Goal: Information Seeking & Learning: Learn about a topic

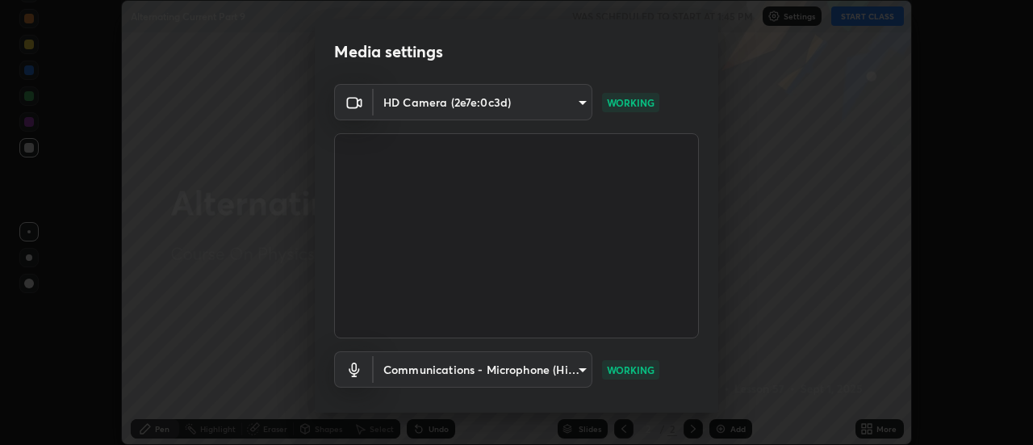
scroll to position [85, 0]
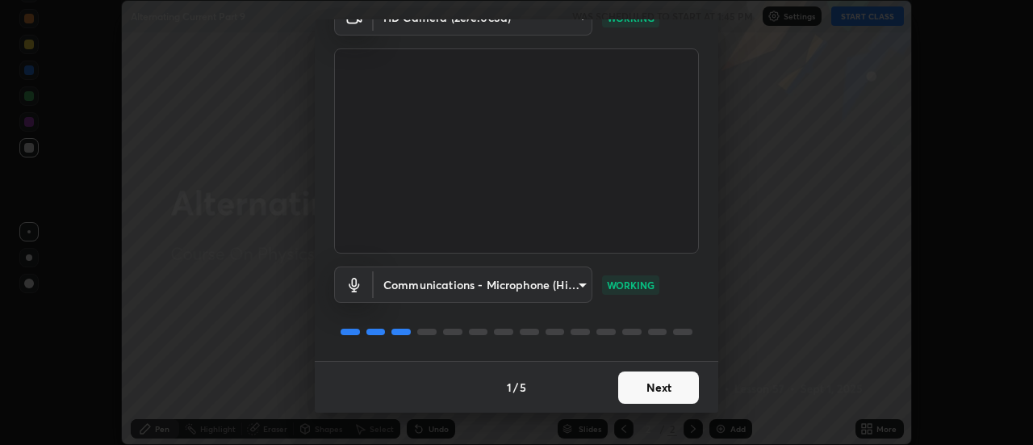
click at [634, 391] on button "Next" at bounding box center [658, 387] width 81 height 32
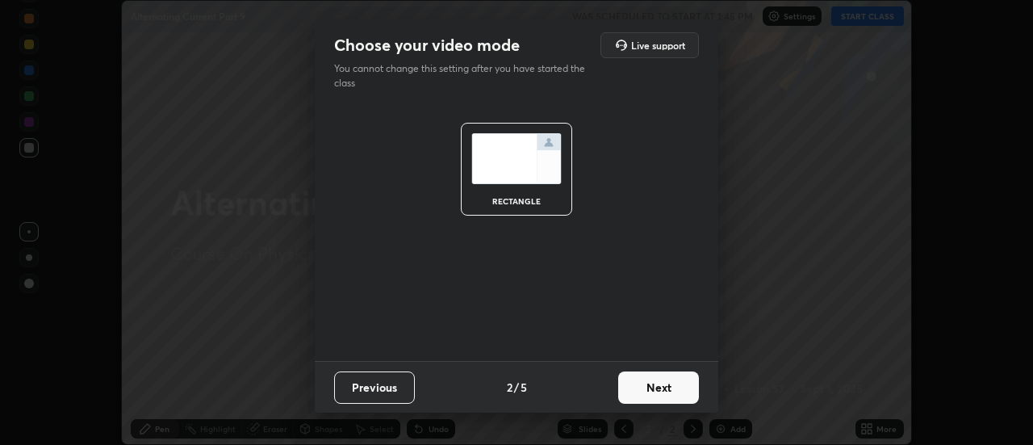
click at [650, 383] on button "Next" at bounding box center [658, 387] width 81 height 32
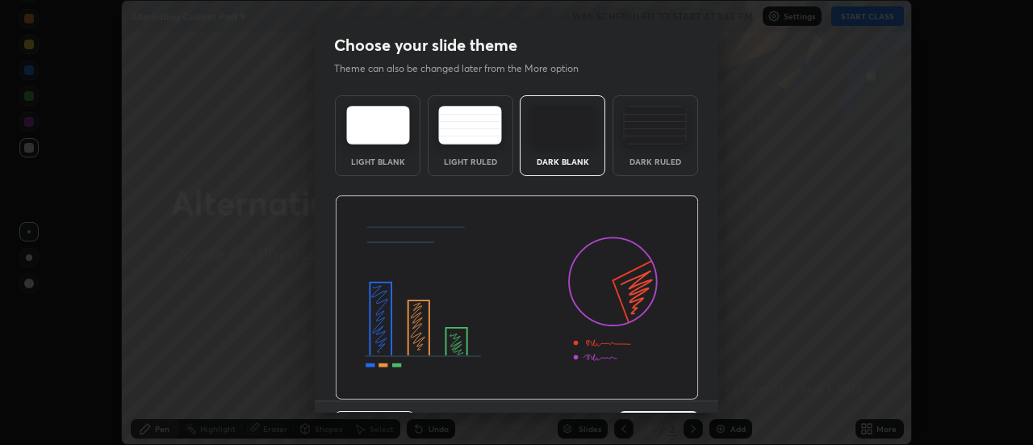
scroll to position [40, 0]
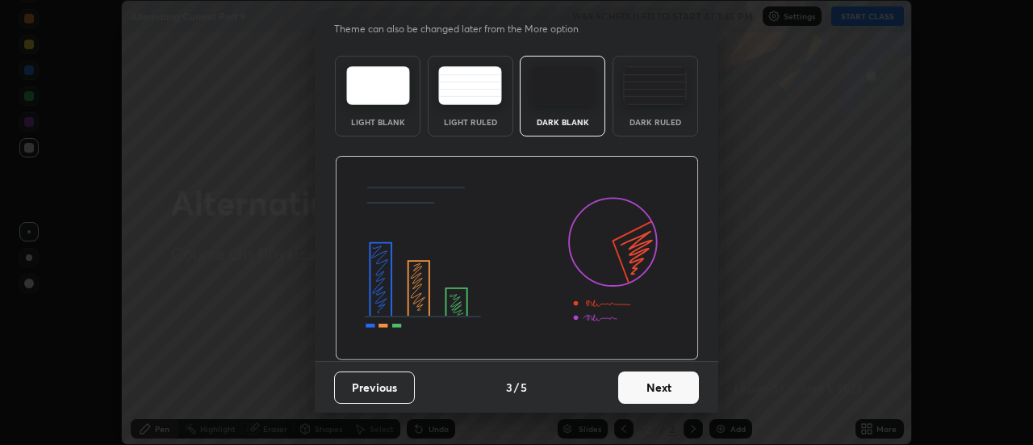
click at [654, 391] on button "Next" at bounding box center [658, 387] width 81 height 32
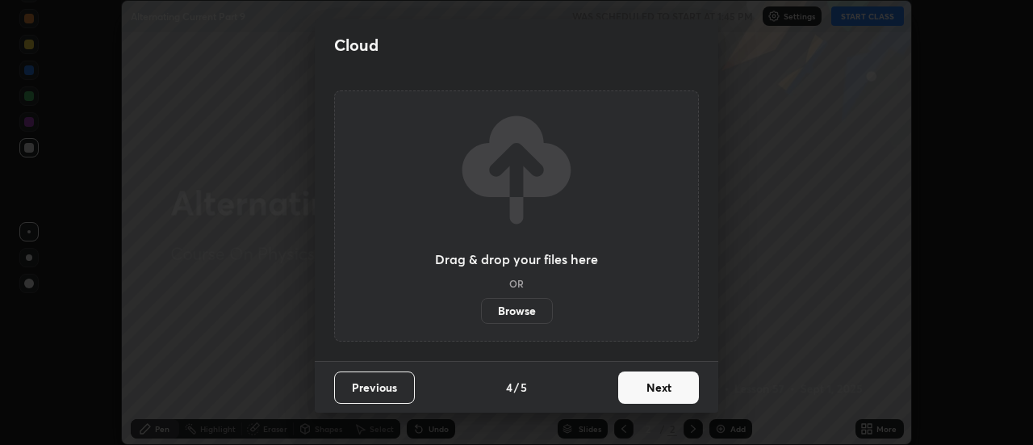
click at [655, 383] on button "Next" at bounding box center [658, 387] width 81 height 32
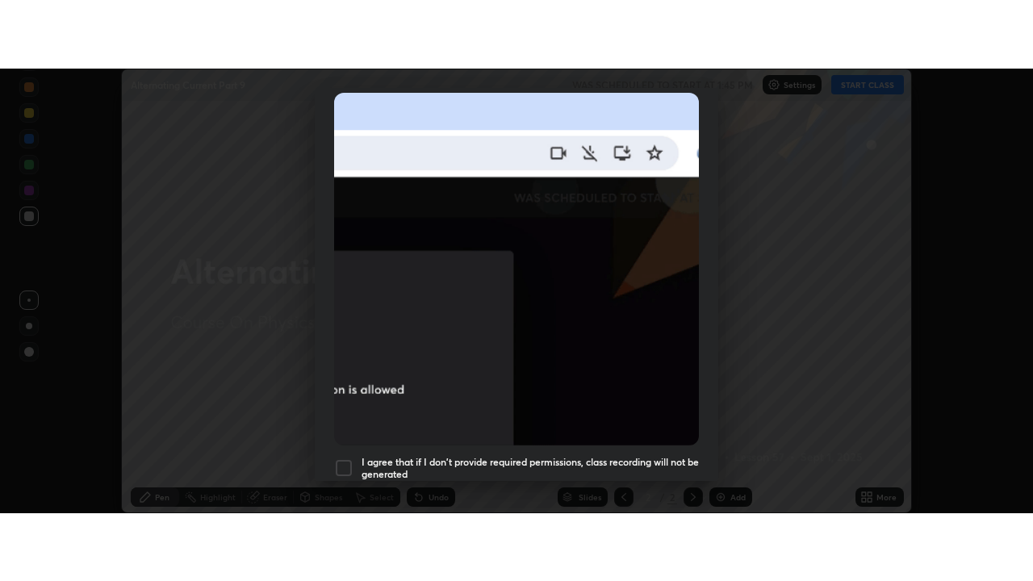
scroll to position [414, 0]
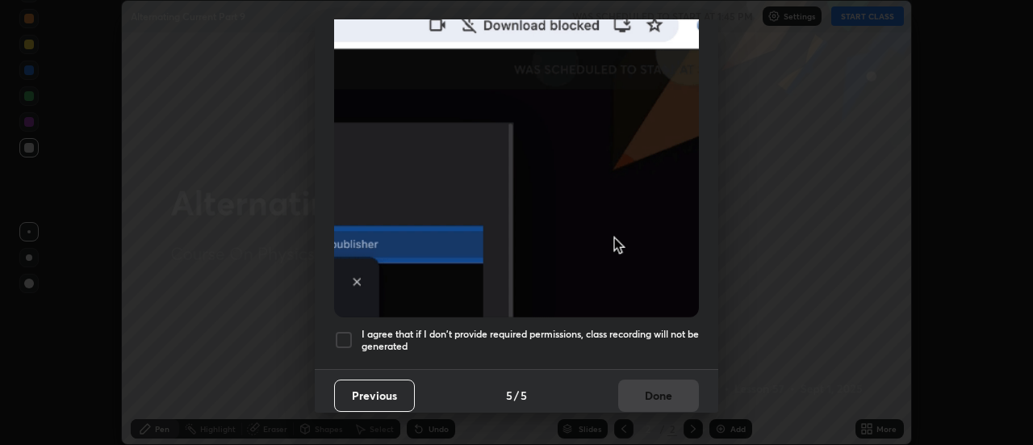
click at [524, 328] on h5 "I agree that if I don't provide required permissions, class recording will not …" at bounding box center [529, 340] width 337 height 25
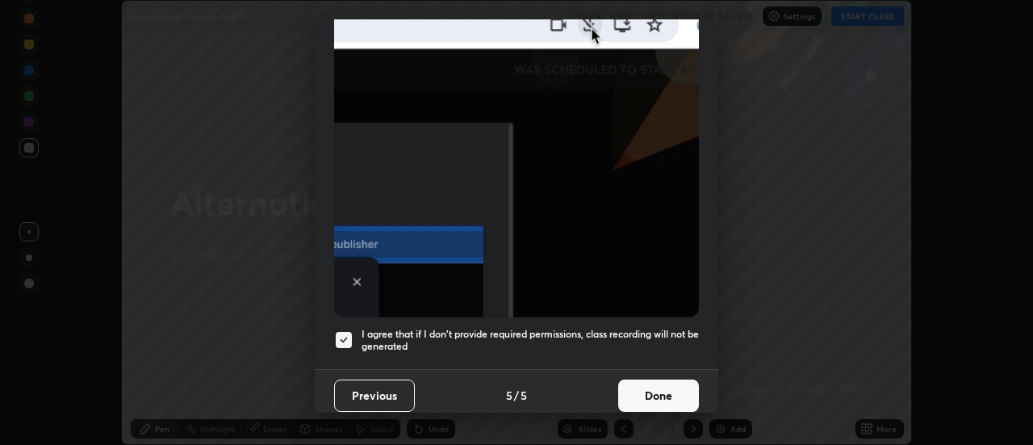
click at [643, 383] on button "Done" at bounding box center [658, 395] width 81 height 32
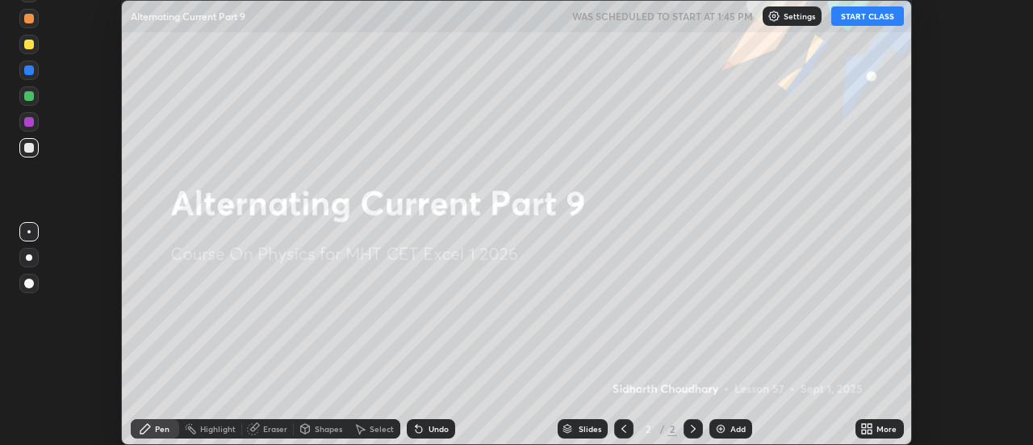
click at [865, 17] on button "START CLASS" at bounding box center [867, 15] width 73 height 19
click at [875, 428] on div "More" at bounding box center [879, 428] width 48 height 19
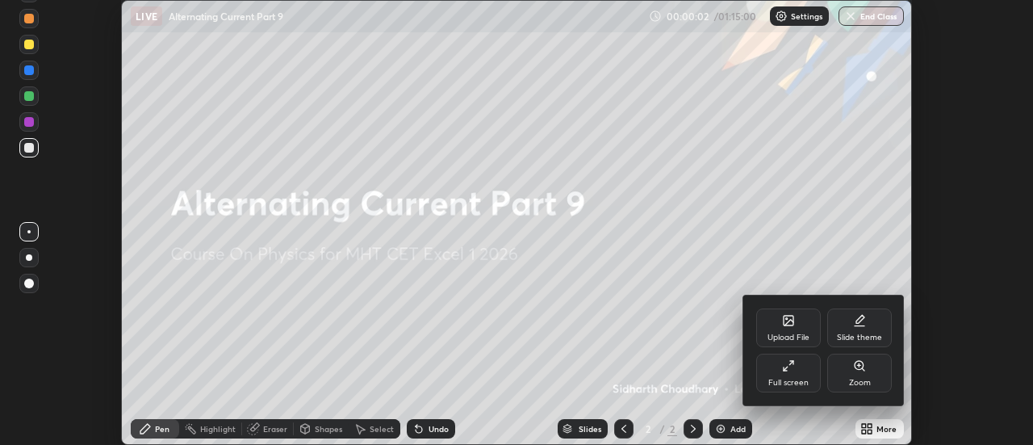
click at [790, 374] on div "Full screen" at bounding box center [788, 372] width 65 height 39
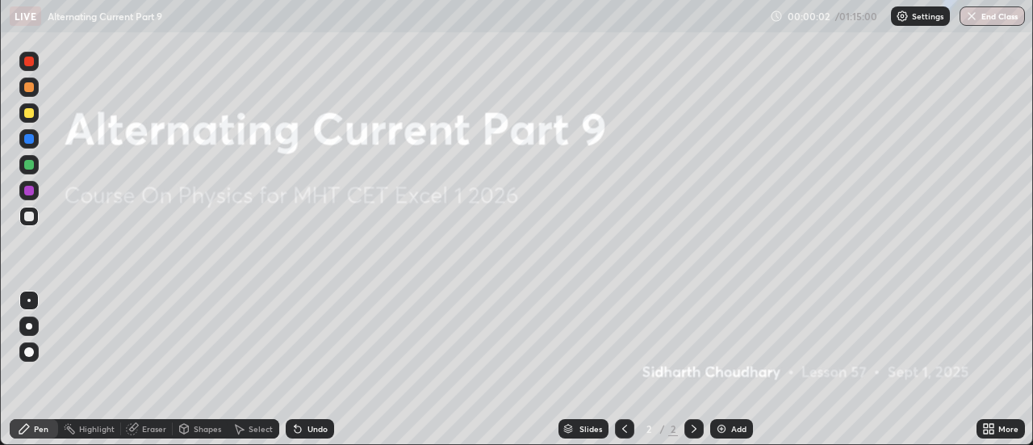
scroll to position [581, 1033]
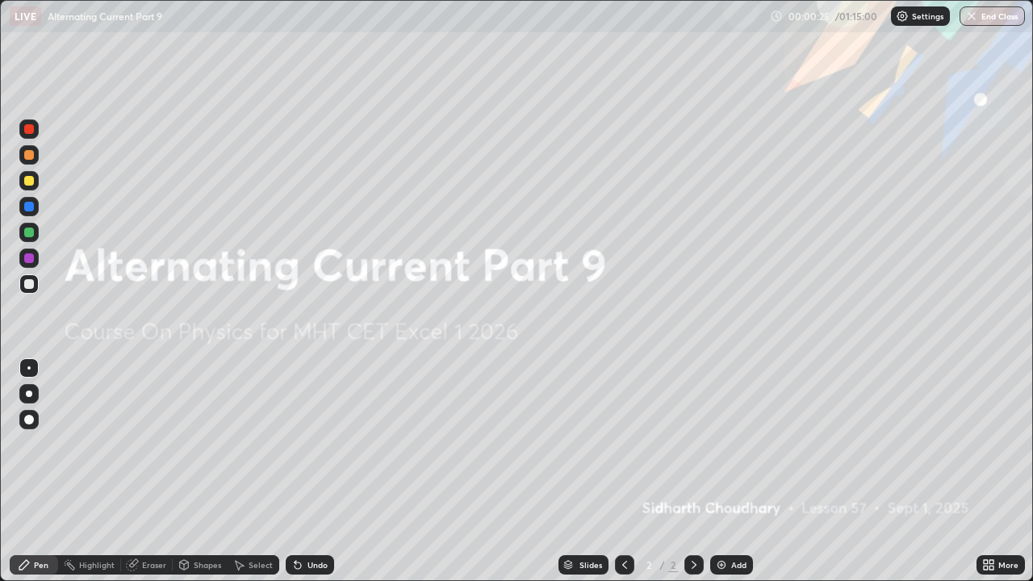
click at [726, 444] on div "Add" at bounding box center [731, 564] width 43 height 19
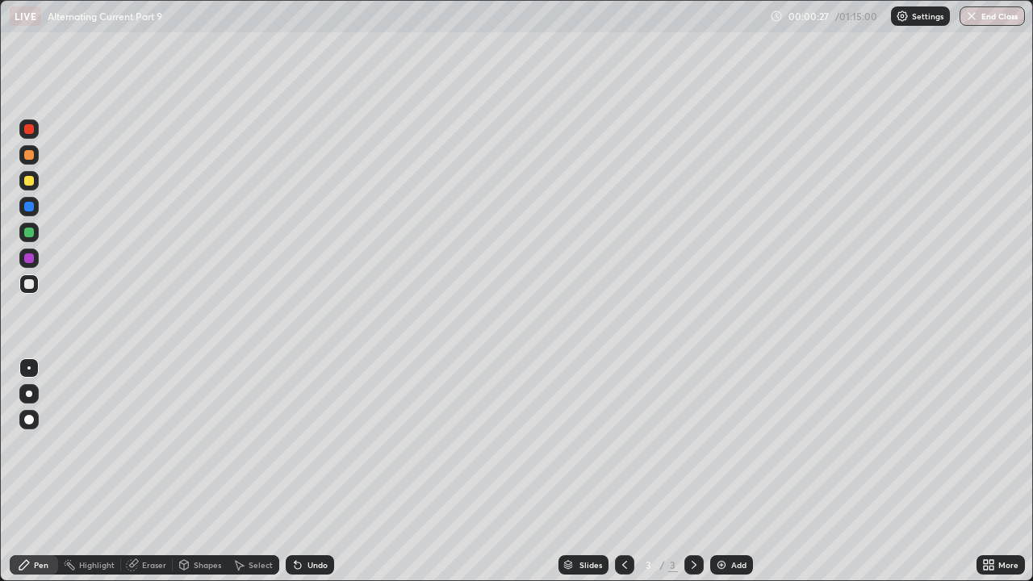
click at [29, 394] on div at bounding box center [29, 394] width 6 height 6
click at [32, 286] on div at bounding box center [29, 284] width 10 height 10
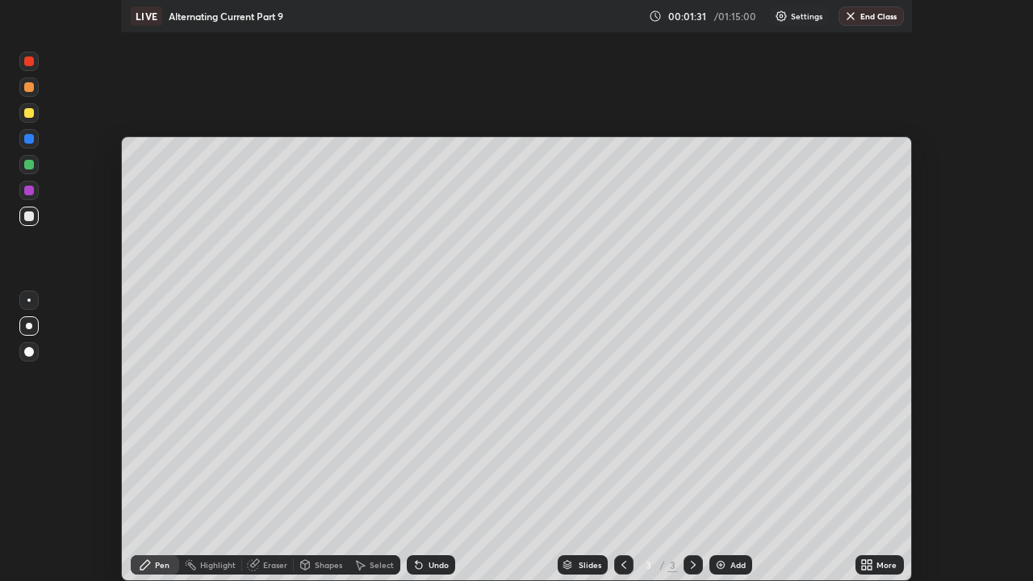
scroll to position [80244, 79656]
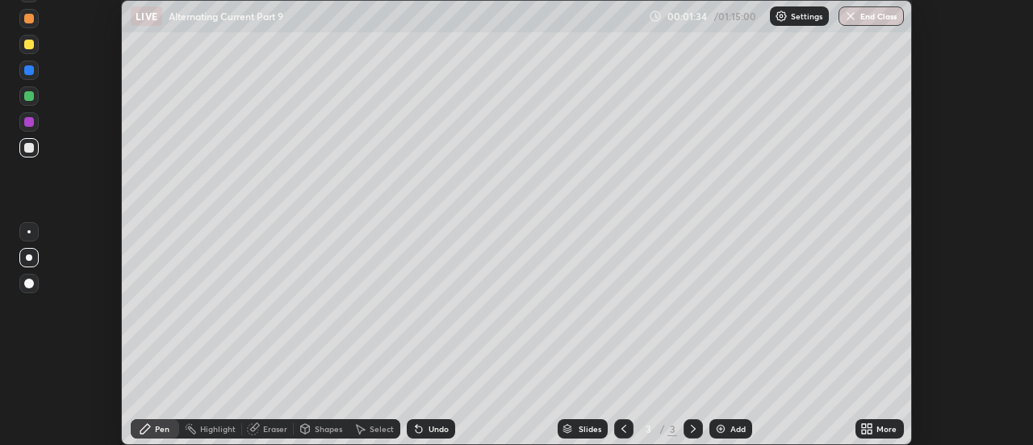
click at [870, 431] on icon at bounding box center [870, 431] width 4 height 4
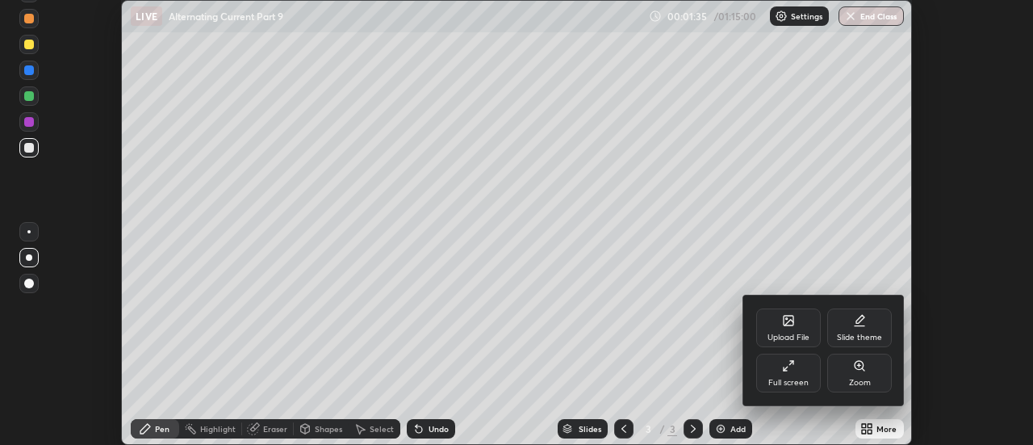
click at [782, 368] on icon at bounding box center [788, 365] width 13 height 13
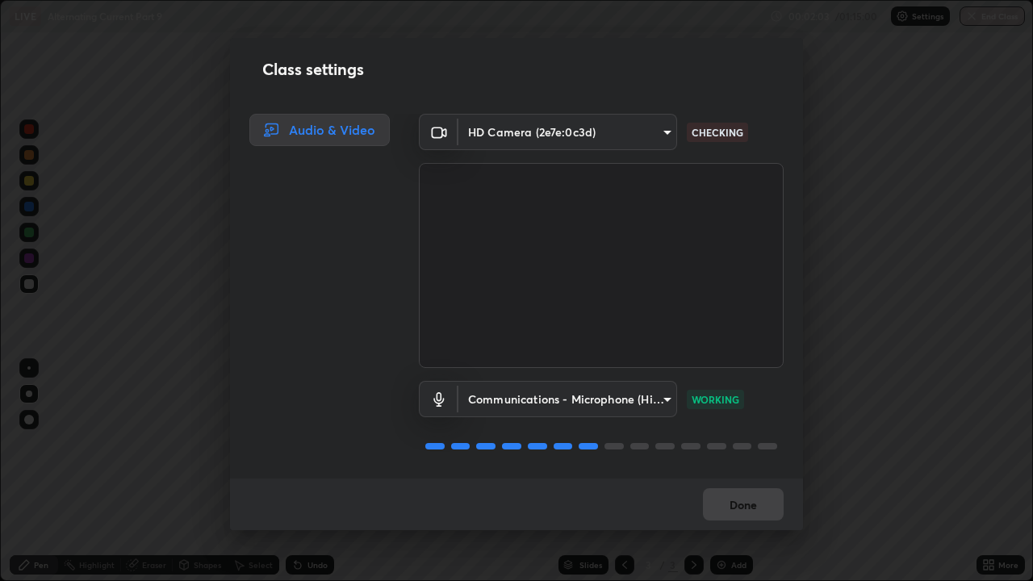
scroll to position [2, 0]
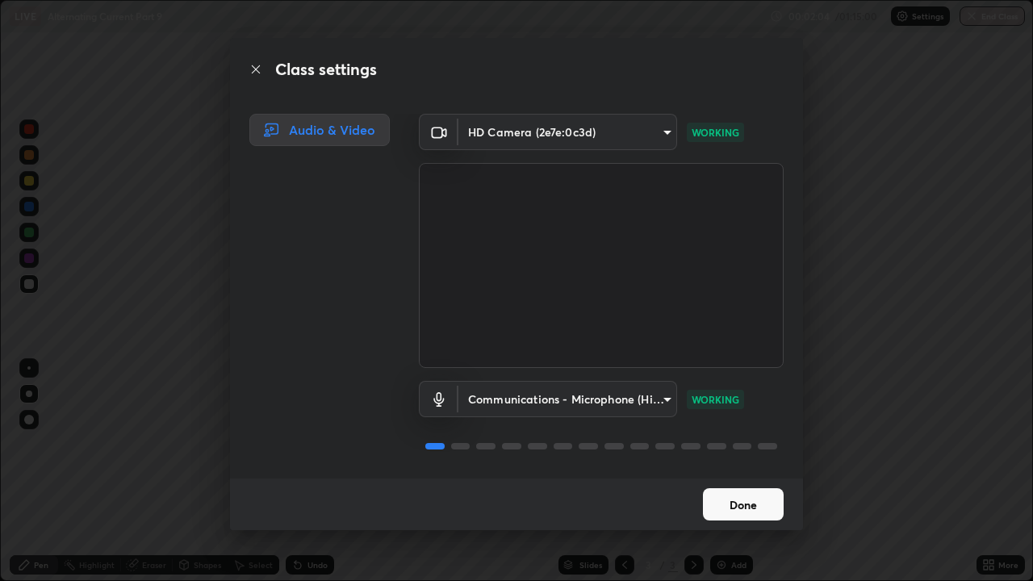
click at [721, 444] on button "Done" at bounding box center [743, 504] width 81 height 32
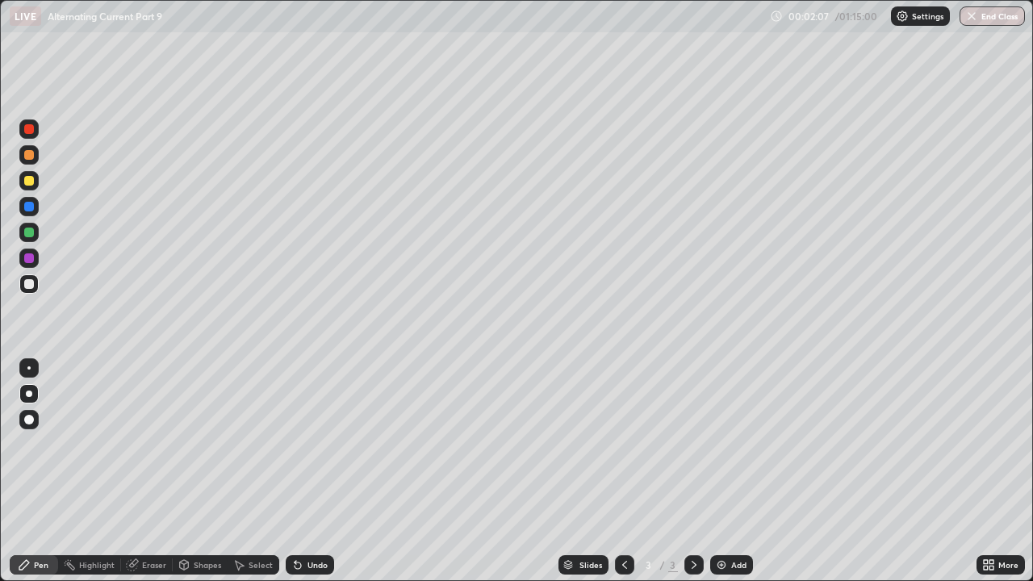
click at [157, 444] on div "Eraser" at bounding box center [154, 565] width 24 height 8
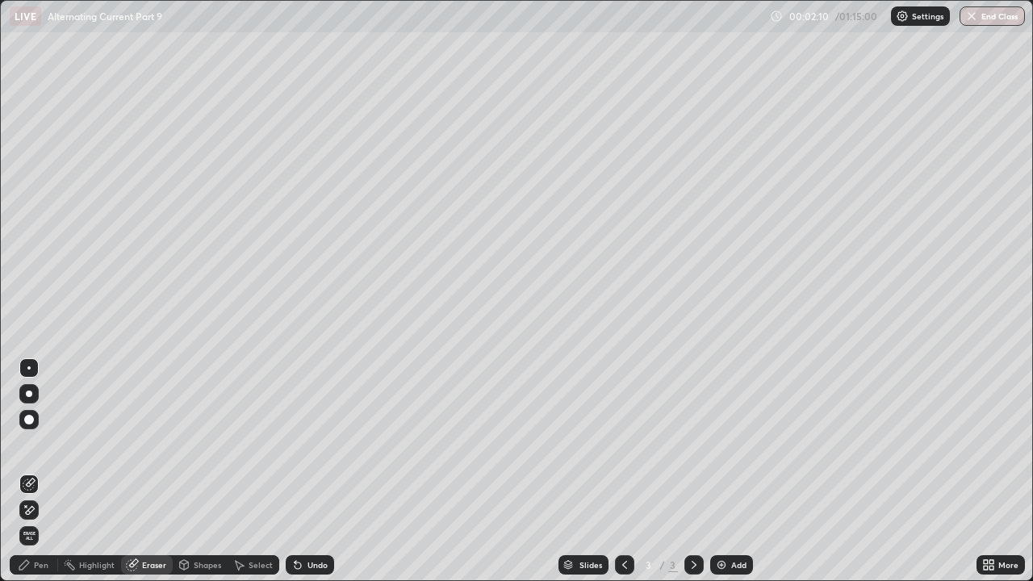
click at [31, 444] on div "Pen" at bounding box center [34, 564] width 48 height 19
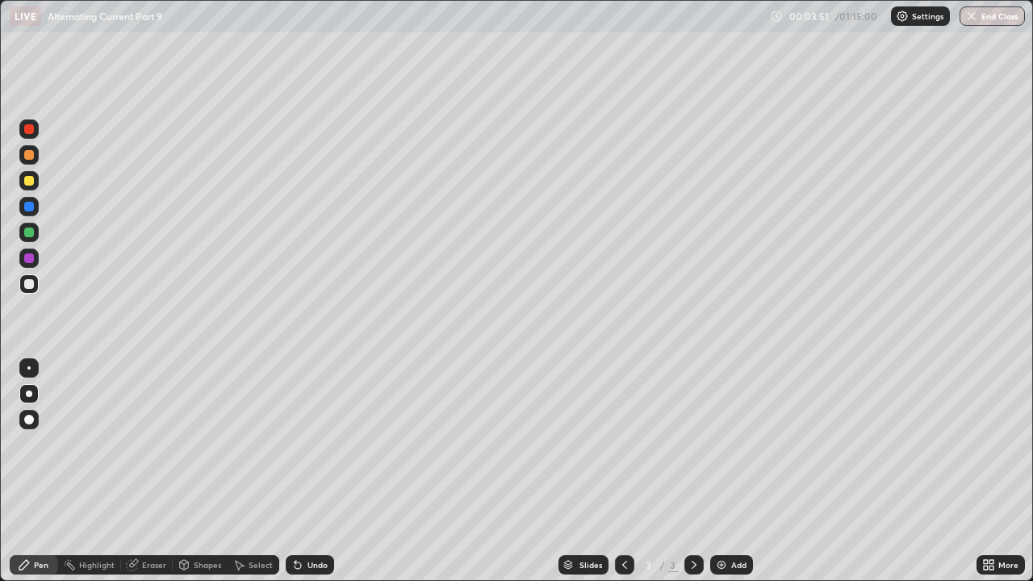
click at [30, 182] on div at bounding box center [29, 181] width 10 height 10
click at [30, 157] on div at bounding box center [29, 155] width 10 height 10
click at [151, 444] on div "Eraser" at bounding box center [154, 565] width 24 height 8
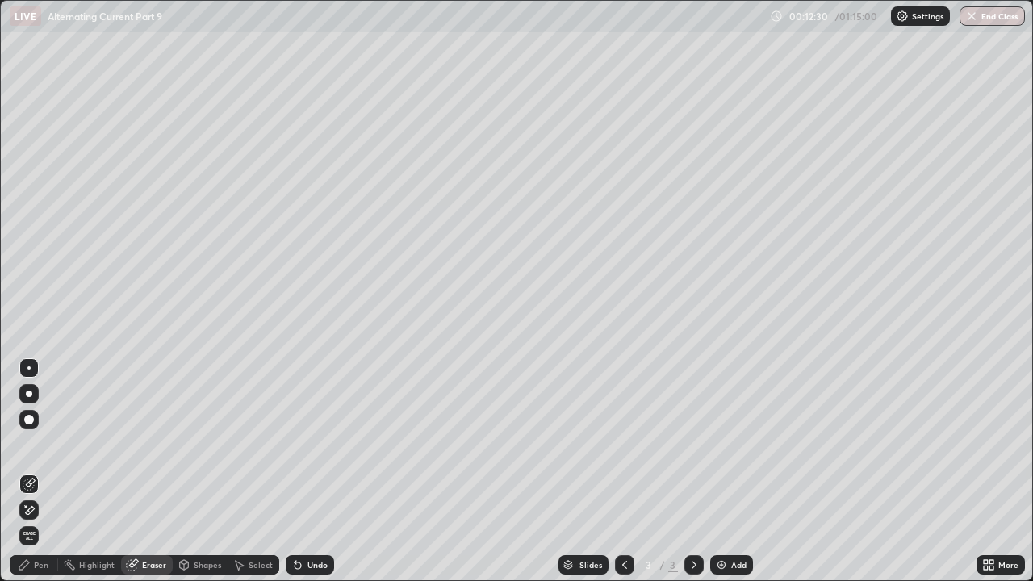
click at [38, 444] on div "Pen" at bounding box center [34, 564] width 48 height 19
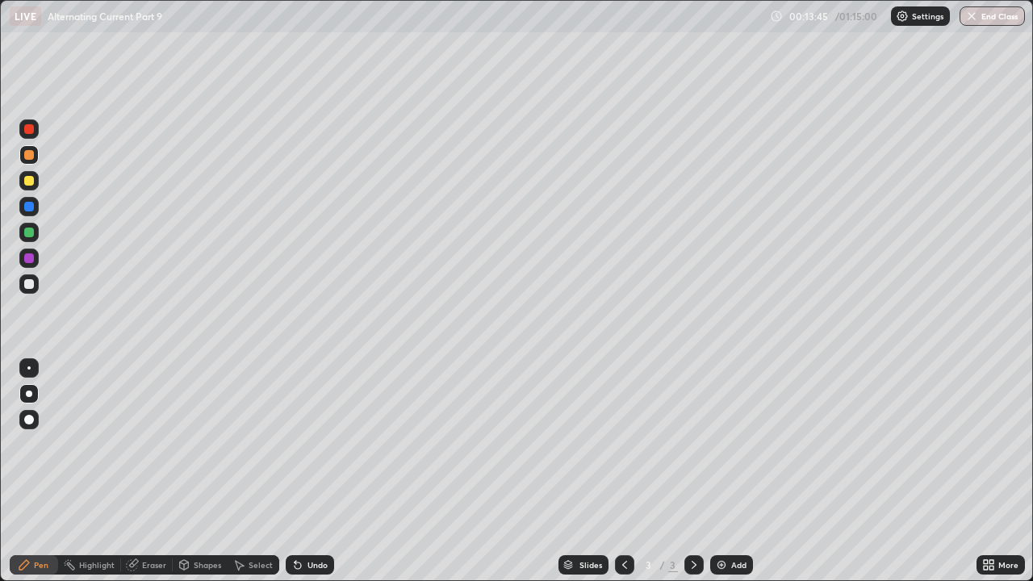
click at [28, 181] on div at bounding box center [29, 181] width 10 height 10
click at [149, 444] on div "Eraser" at bounding box center [154, 565] width 24 height 8
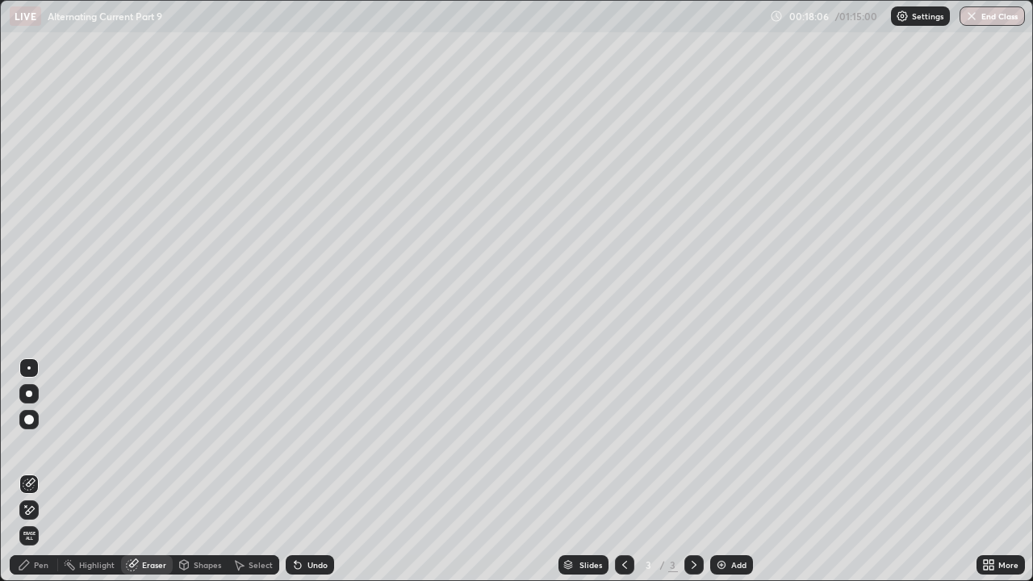
click at [29, 368] on div at bounding box center [28, 367] width 3 height 3
click at [41, 444] on div "Pen" at bounding box center [34, 564] width 48 height 19
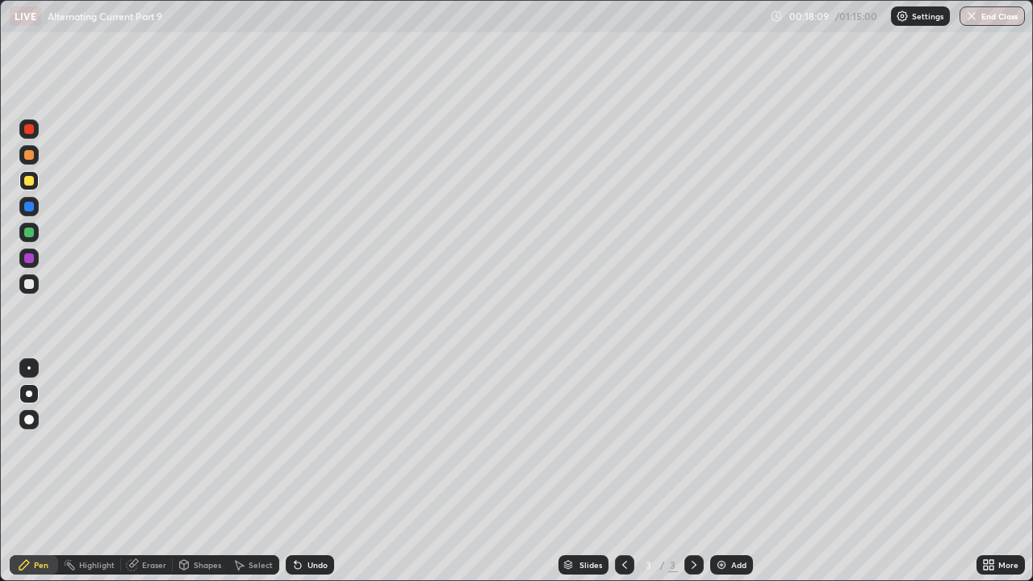
click at [29, 392] on div at bounding box center [29, 394] width 6 height 6
click at [28, 182] on div at bounding box center [29, 181] width 10 height 10
click at [726, 444] on div "Add" at bounding box center [731, 564] width 43 height 19
click at [616, 444] on div at bounding box center [624, 564] width 19 height 19
click at [615, 444] on div at bounding box center [624, 564] width 19 height 19
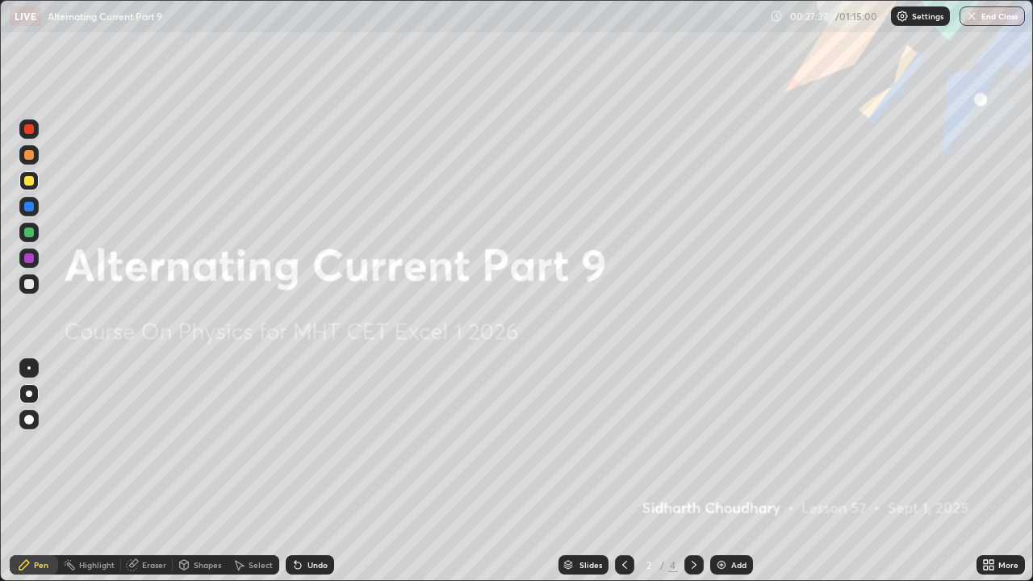
click at [692, 444] on icon at bounding box center [693, 564] width 13 height 13
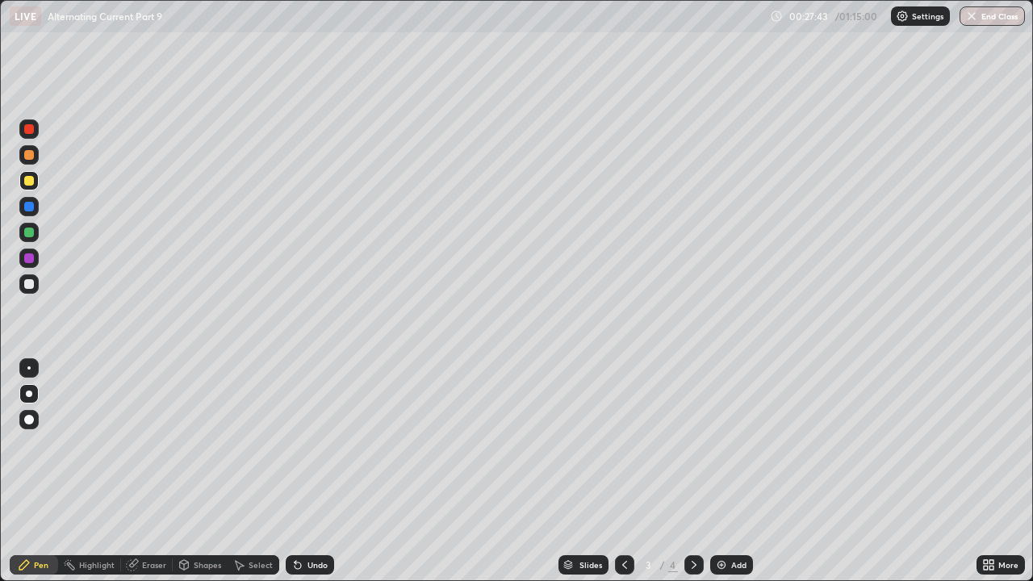
click at [692, 444] on icon at bounding box center [693, 564] width 13 height 13
click at [623, 444] on icon at bounding box center [624, 564] width 13 height 13
click at [691, 444] on icon at bounding box center [693, 564] width 13 height 13
click at [623, 444] on icon at bounding box center [624, 564] width 13 height 13
click at [684, 444] on div at bounding box center [693, 564] width 19 height 19
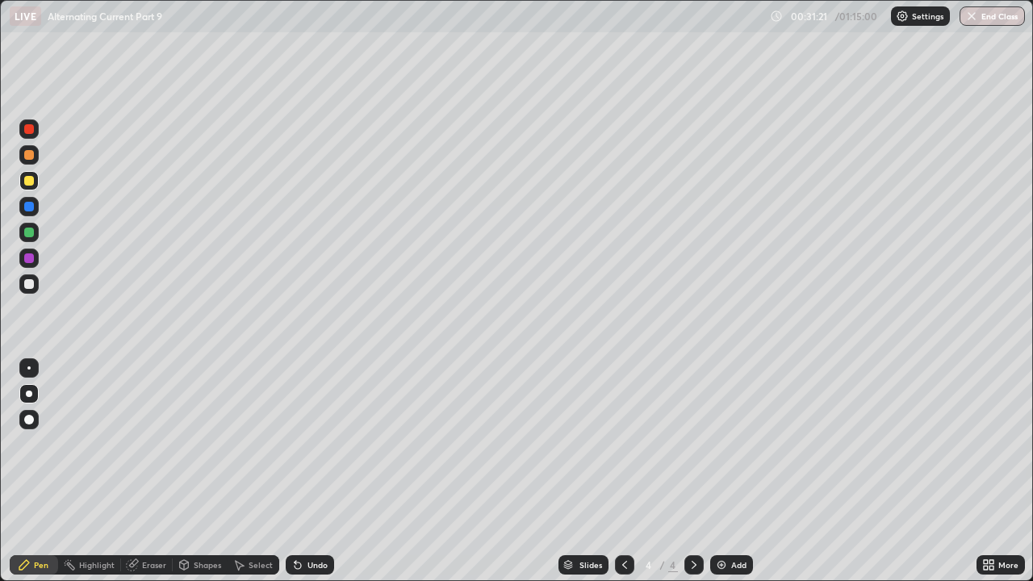
click at [146, 444] on div "Eraser" at bounding box center [154, 565] width 24 height 8
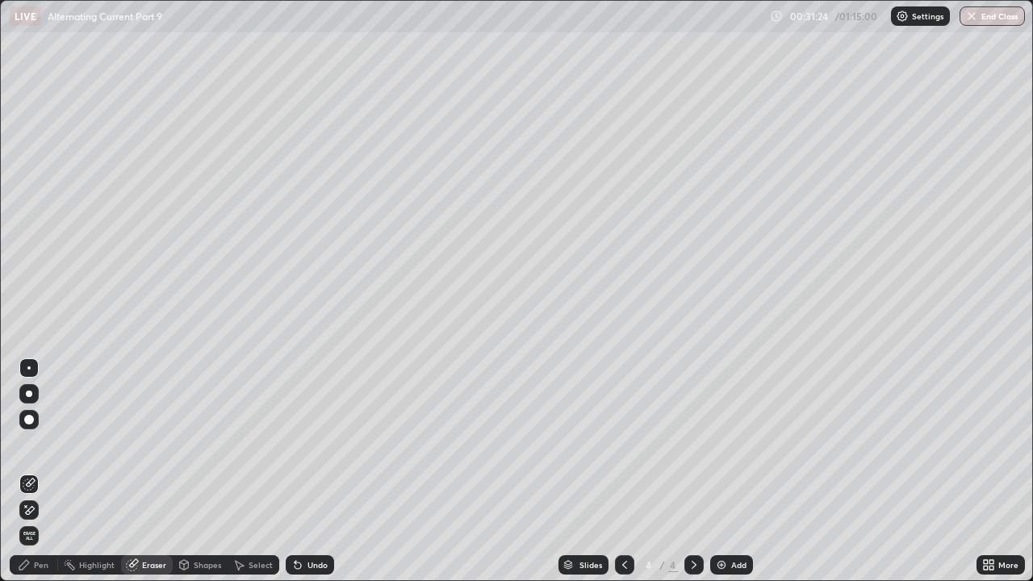
click at [46, 444] on div "Pen" at bounding box center [41, 565] width 15 height 8
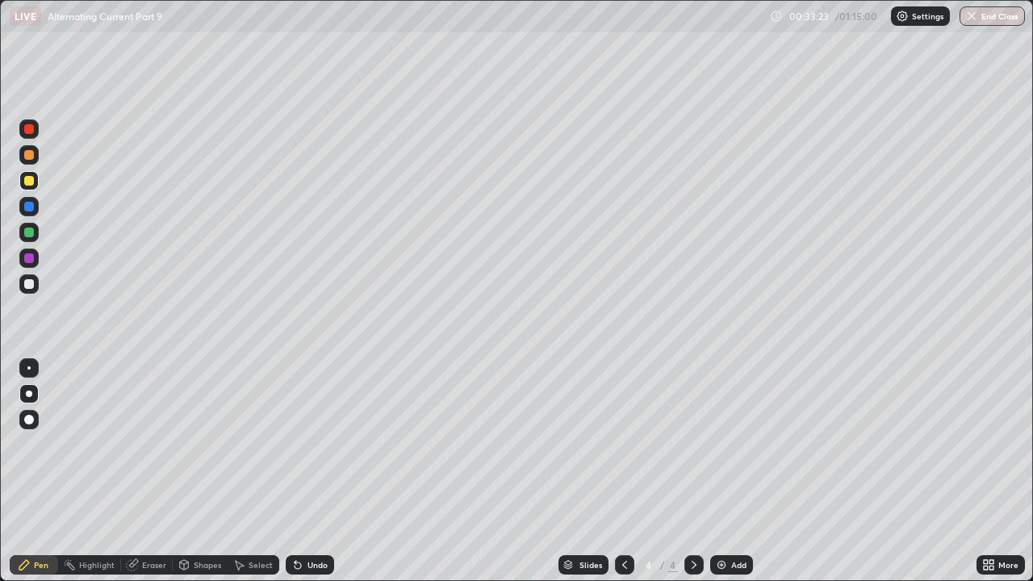
click at [153, 444] on div "Eraser" at bounding box center [154, 565] width 24 height 8
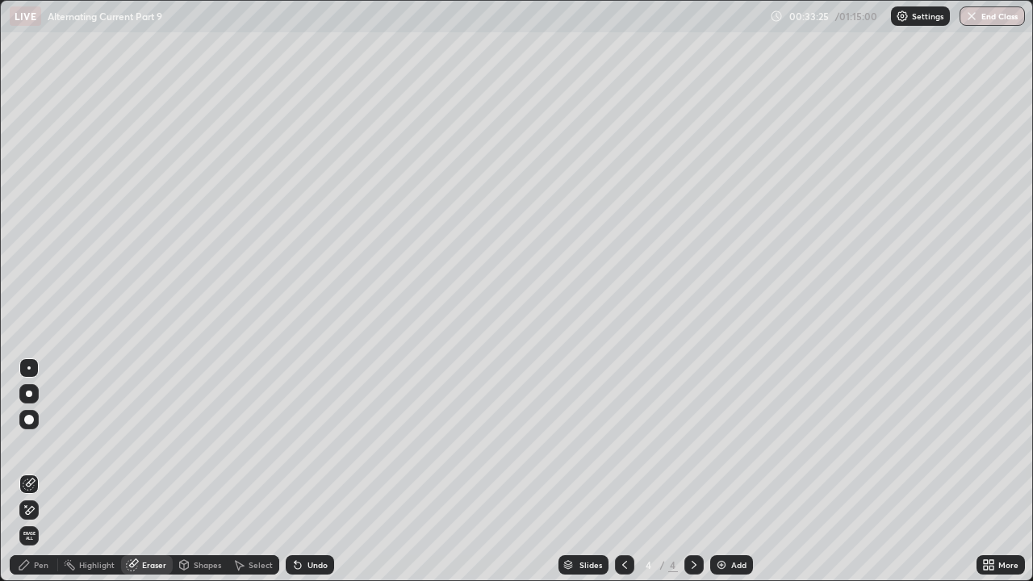
click at [44, 444] on div "Pen" at bounding box center [41, 565] width 15 height 8
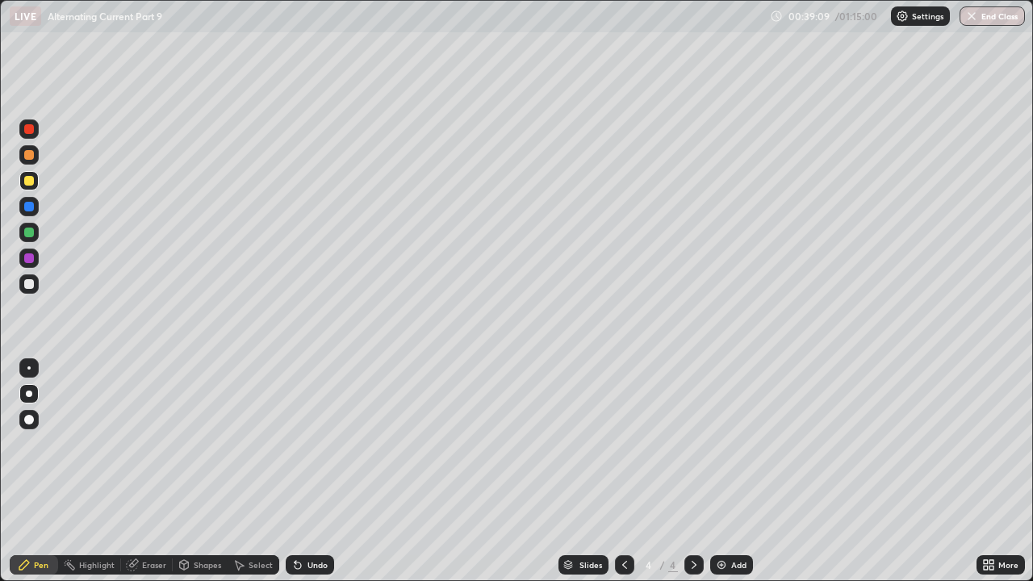
click at [153, 444] on div "Eraser" at bounding box center [154, 565] width 24 height 8
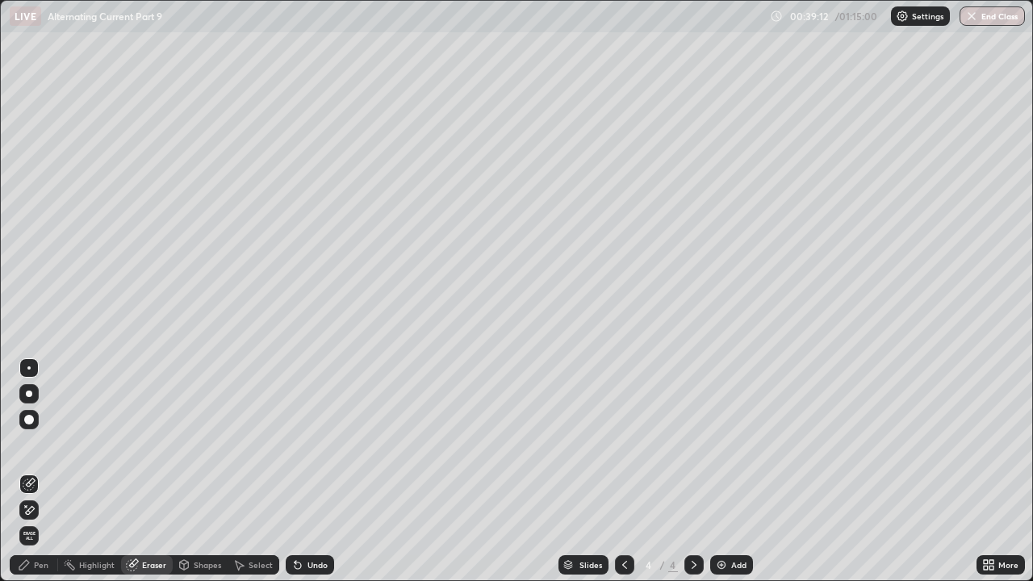
click at [41, 444] on div "Pen" at bounding box center [41, 565] width 15 height 8
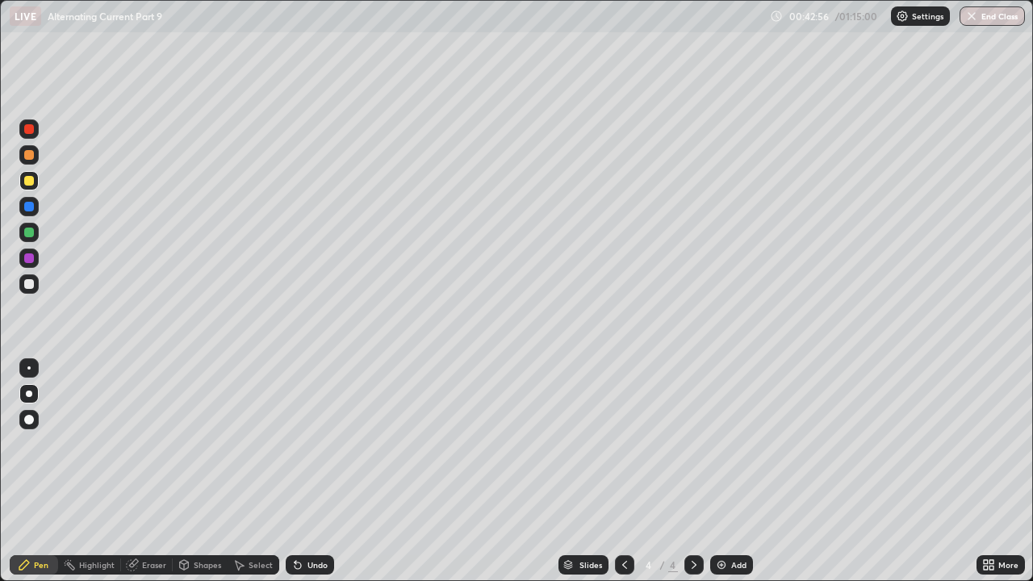
click at [732, 444] on div "Add" at bounding box center [738, 565] width 15 height 8
click at [27, 286] on div at bounding box center [29, 284] width 10 height 10
click at [27, 284] on div at bounding box center [29, 284] width 10 height 10
click at [155, 444] on div "Eraser" at bounding box center [154, 565] width 24 height 8
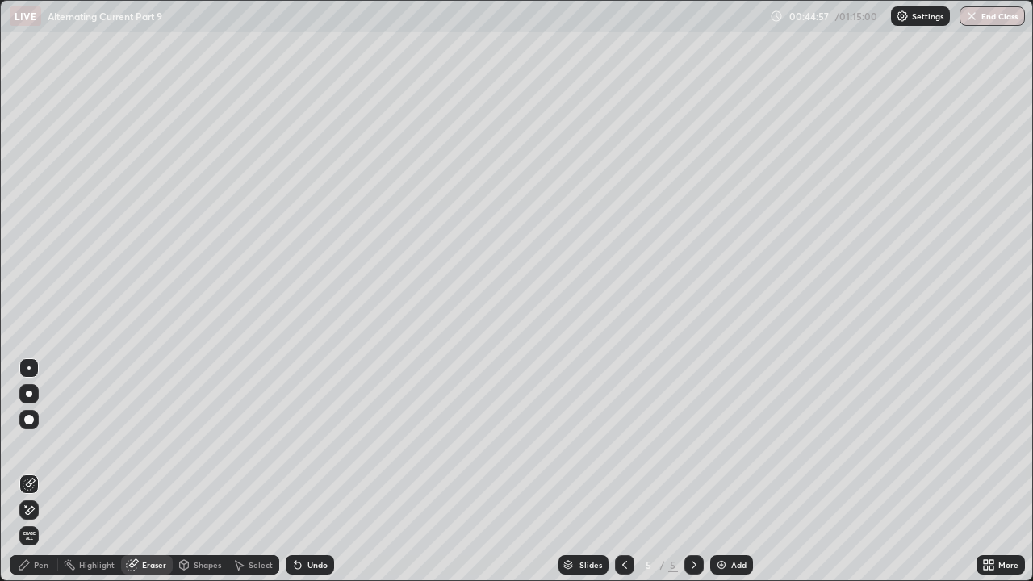
click at [49, 444] on div "Pen" at bounding box center [34, 564] width 48 height 19
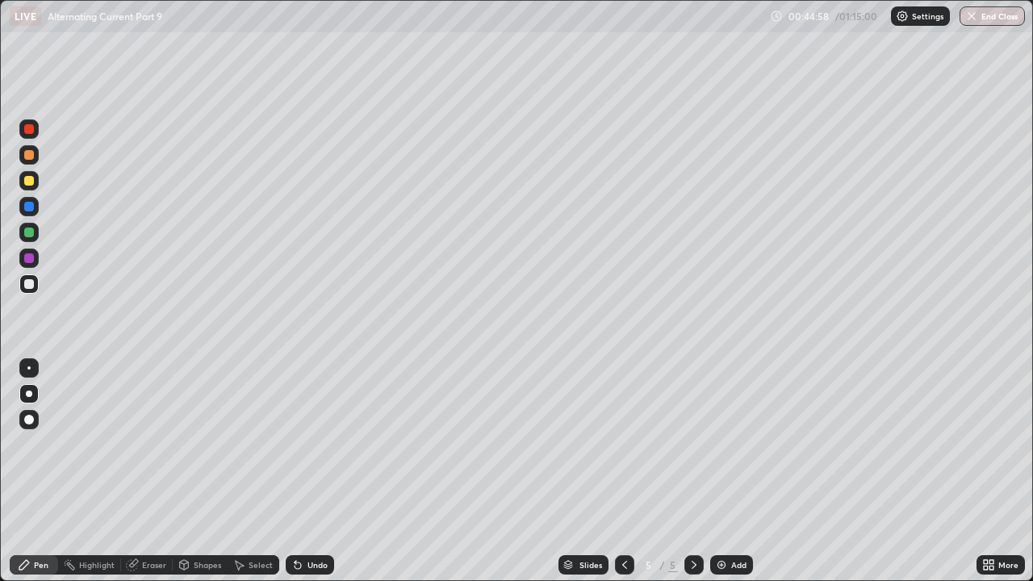
click at [29, 182] on div at bounding box center [29, 181] width 10 height 10
click at [316, 444] on div "Undo" at bounding box center [317, 565] width 20 height 8
click at [825, 20] on div "00:50:53 / 01:15:00 Settings End Class" at bounding box center [897, 15] width 255 height 19
click at [813, 16] on div "00:50:54 / 01:15:00 Settings End Class" at bounding box center [897, 15] width 255 height 19
click at [623, 444] on icon at bounding box center [624, 564] width 13 height 13
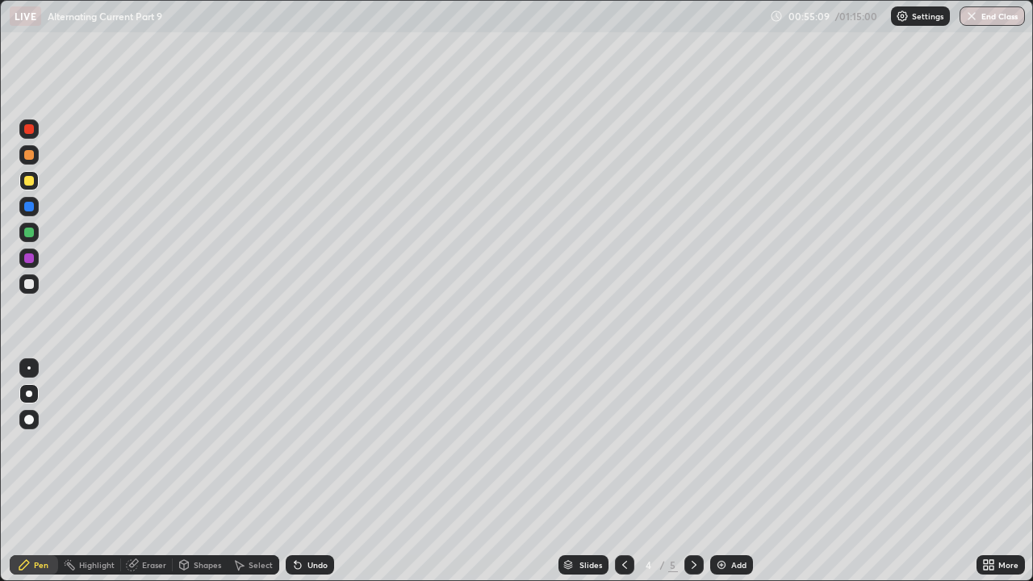
click at [623, 444] on icon at bounding box center [624, 564] width 13 height 13
click at [625, 444] on icon at bounding box center [624, 565] width 5 height 8
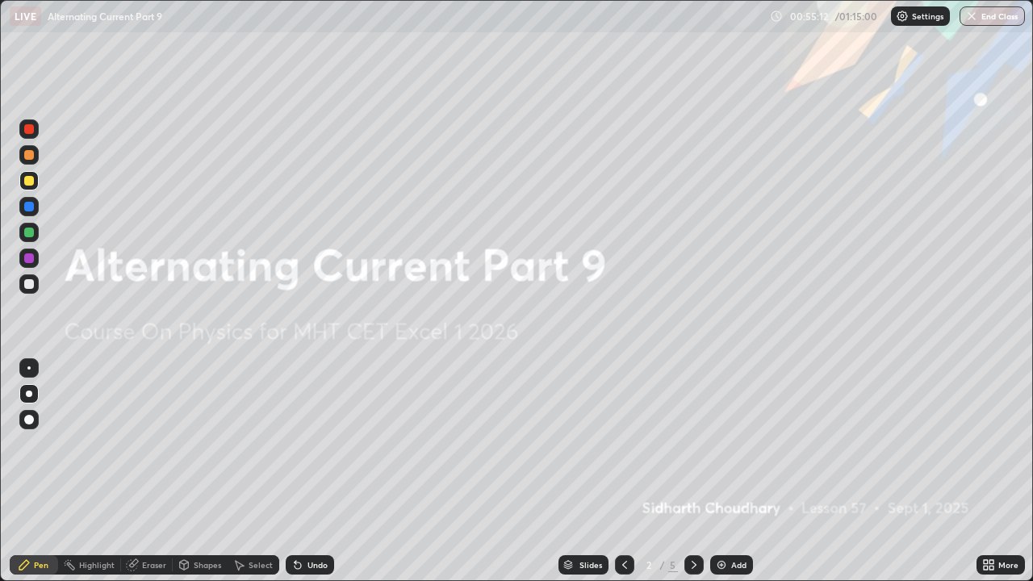
click at [693, 444] on icon at bounding box center [694, 565] width 5 height 8
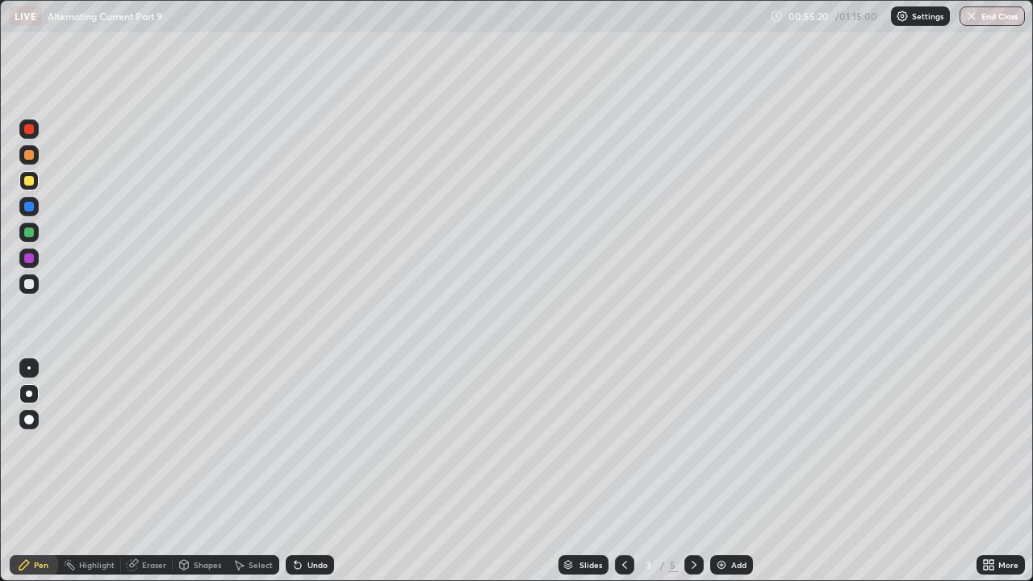
click at [690, 444] on icon at bounding box center [693, 564] width 13 height 13
click at [695, 444] on icon at bounding box center [693, 564] width 13 height 13
click at [725, 444] on div "Add" at bounding box center [731, 564] width 43 height 19
click at [31, 287] on div at bounding box center [29, 284] width 10 height 10
click at [31, 182] on div at bounding box center [29, 181] width 10 height 10
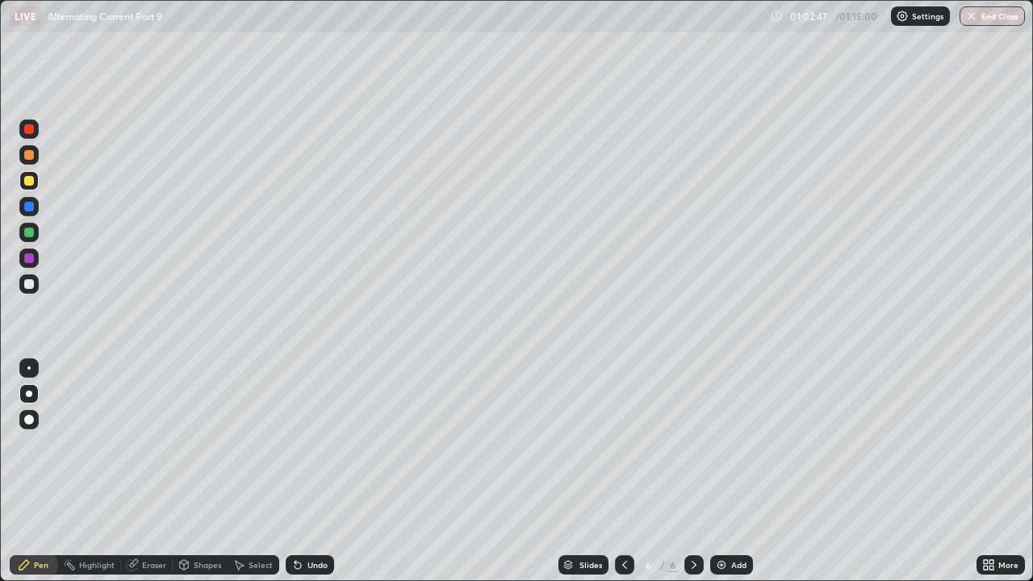
click at [26, 286] on div at bounding box center [29, 284] width 10 height 10
click at [27, 282] on div at bounding box center [29, 284] width 10 height 10
click at [28, 182] on div at bounding box center [29, 181] width 10 height 10
click at [313, 444] on div "Undo" at bounding box center [317, 565] width 20 height 8
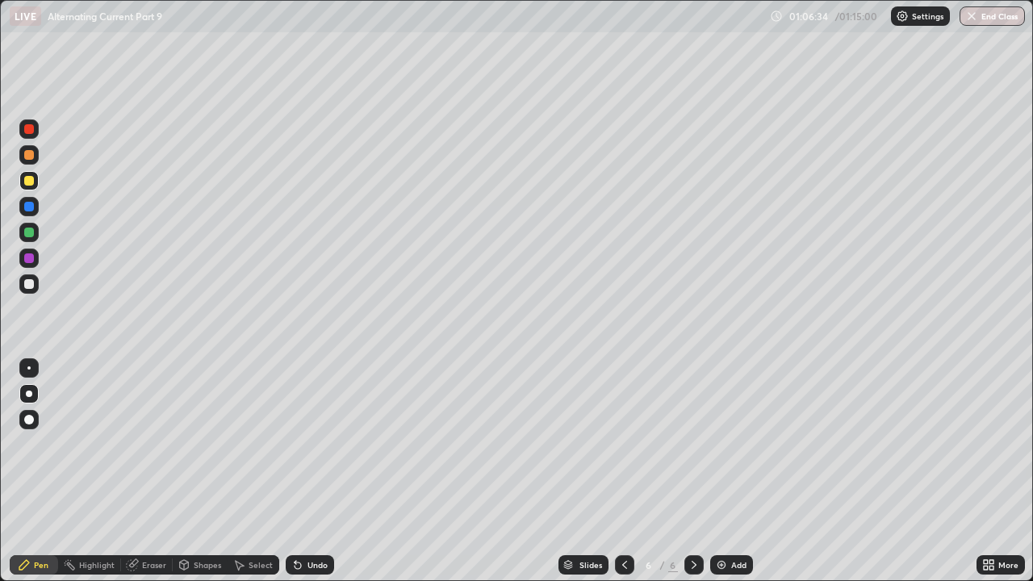
click at [314, 444] on div "Undo" at bounding box center [317, 565] width 20 height 8
click at [319, 444] on div "Undo" at bounding box center [317, 565] width 20 height 8
click at [315, 444] on div "Undo" at bounding box center [317, 565] width 20 height 8
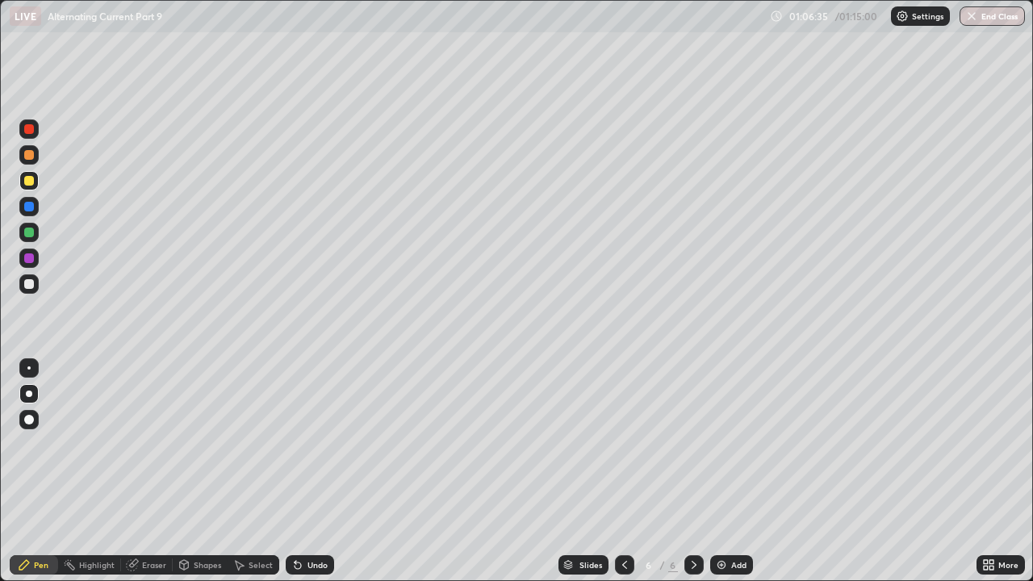
click at [314, 444] on div "Undo" at bounding box center [317, 565] width 20 height 8
click at [311, 444] on div "Undo" at bounding box center [317, 565] width 20 height 8
click at [309, 444] on div "Undo" at bounding box center [317, 565] width 20 height 8
click at [307, 444] on div "Undo" at bounding box center [317, 565] width 20 height 8
click at [31, 157] on div at bounding box center [29, 155] width 10 height 10
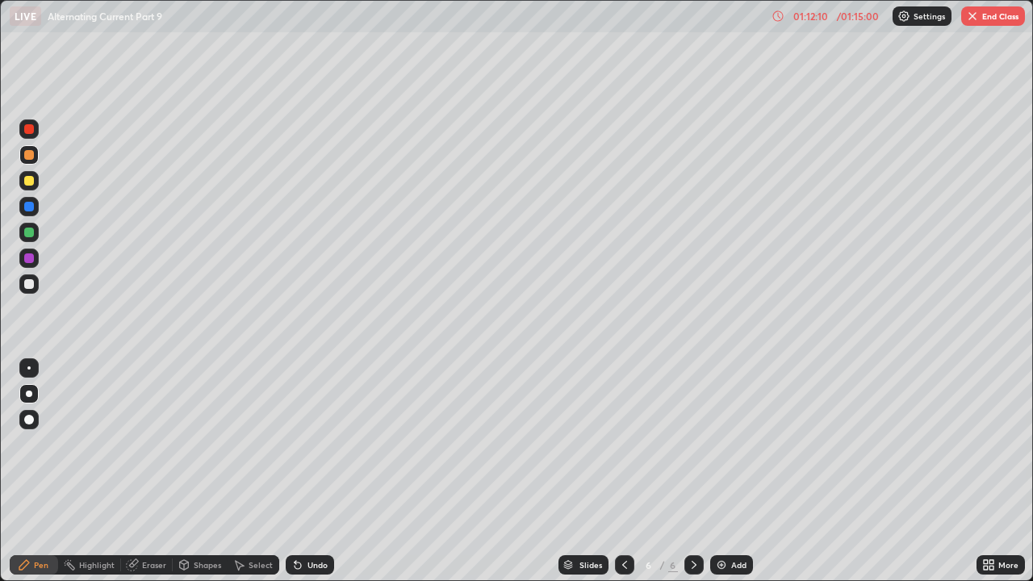
click at [1001, 18] on button "End Class" at bounding box center [993, 15] width 64 height 19
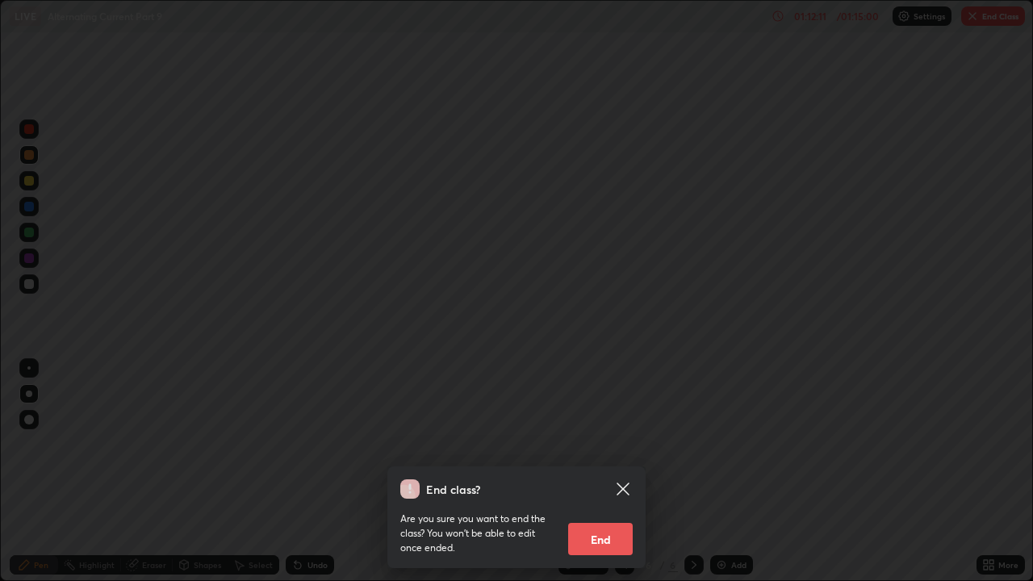
click at [611, 444] on button "End" at bounding box center [600, 539] width 65 height 32
